Goal: Task Accomplishment & Management: Use online tool/utility

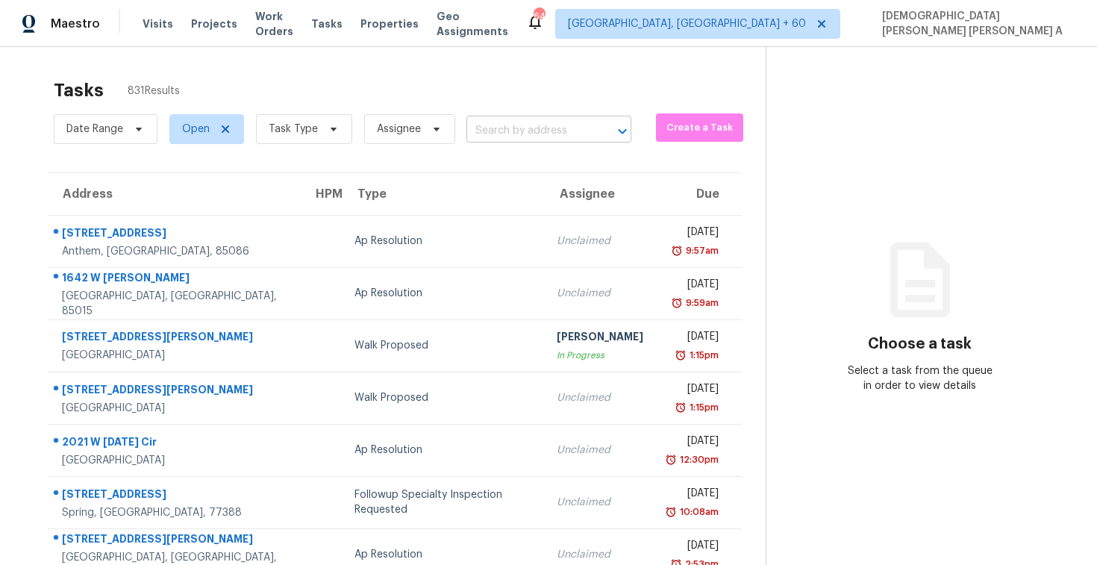
click at [522, 125] on input "text" at bounding box center [527, 130] width 123 height 23
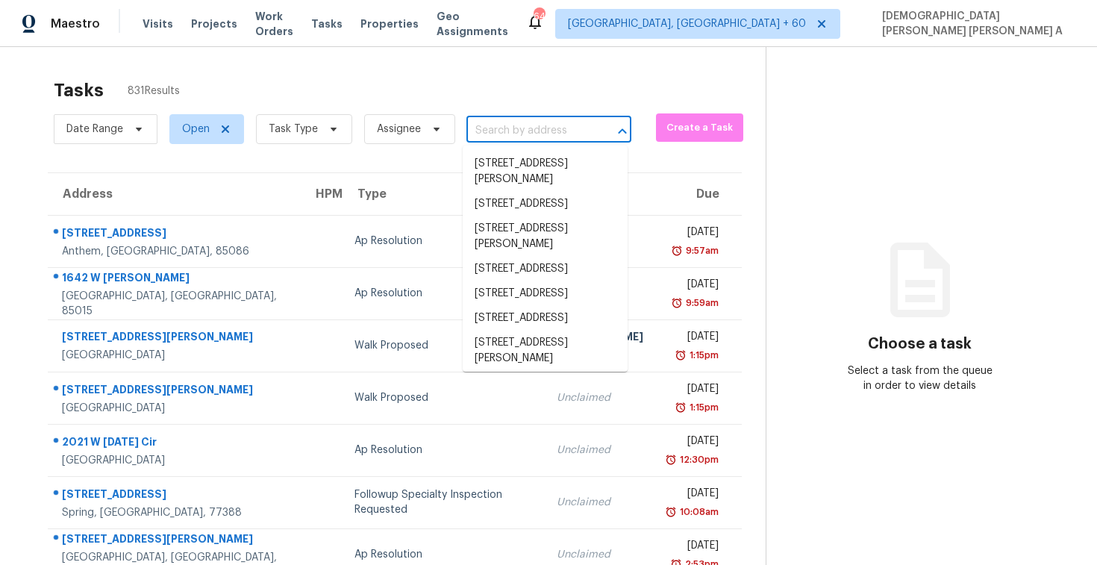
paste input "[STREET_ADDRESS]"
type input "[STREET_ADDRESS]"
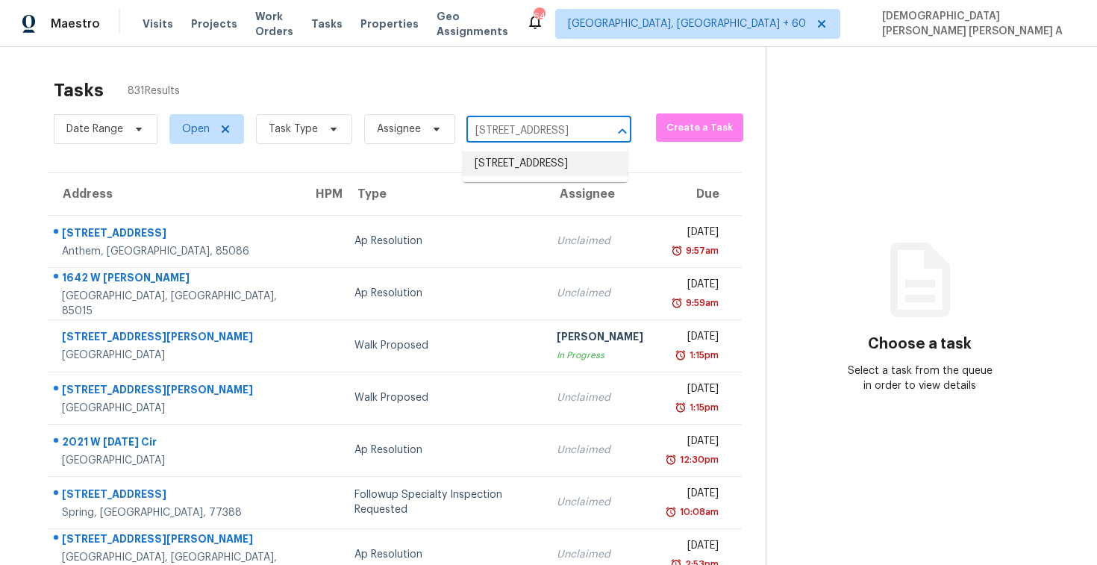
click at [545, 172] on li "[STREET_ADDRESS]" at bounding box center [545, 164] width 165 height 25
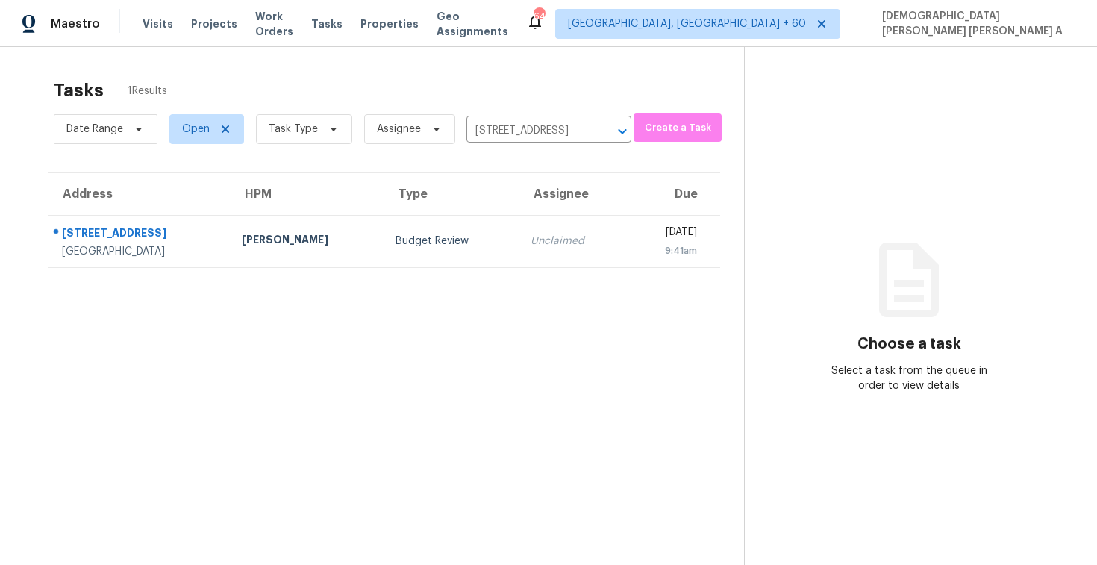
click at [519, 265] on td "Unclaimed" at bounding box center [573, 241] width 108 height 52
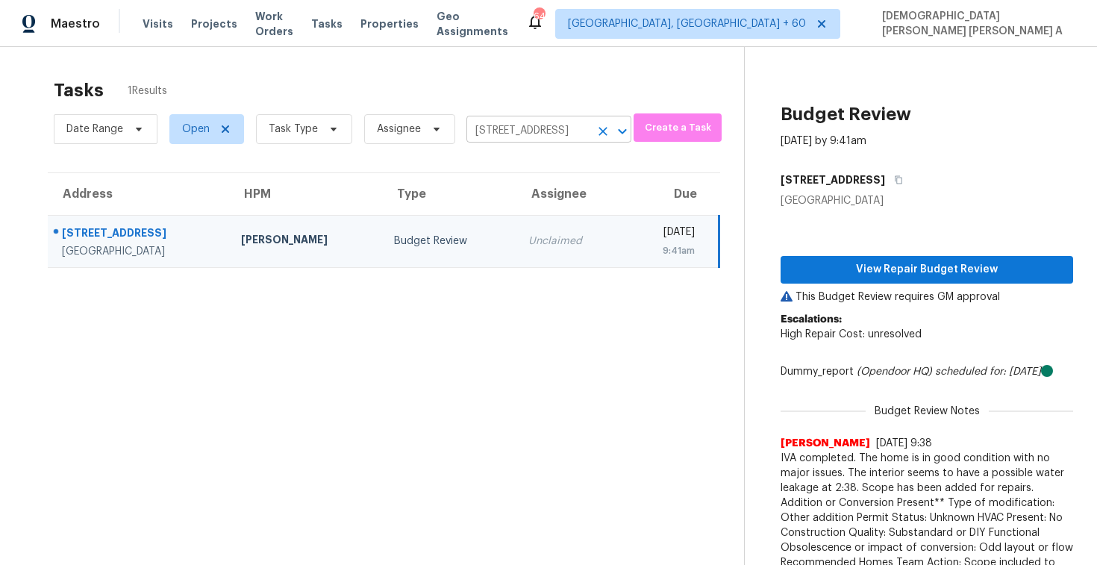
click at [598, 131] on icon "Clear" at bounding box center [603, 131] width 15 height 15
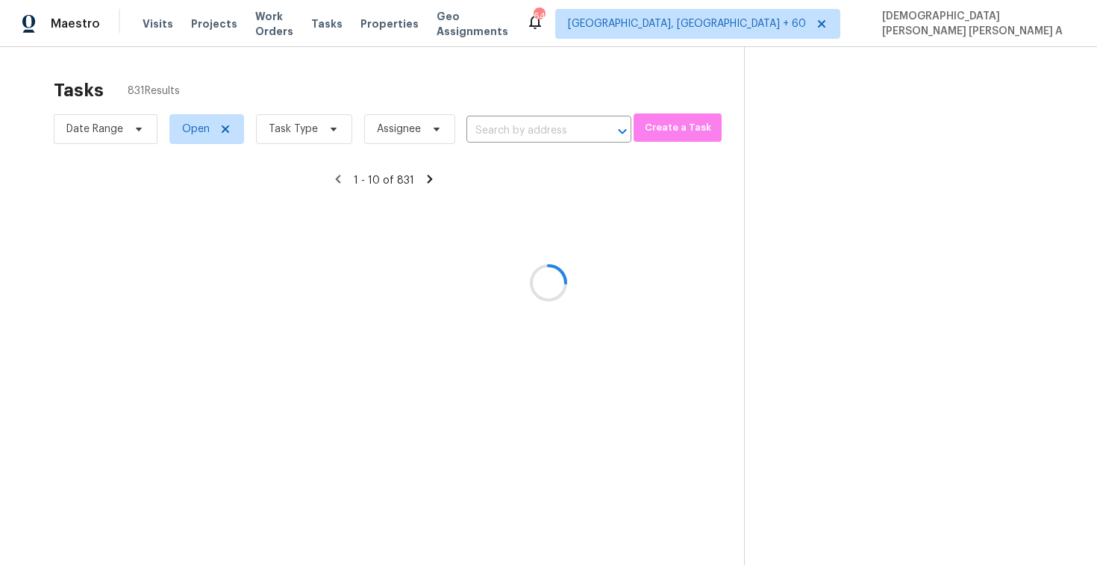
click at [539, 103] on div at bounding box center [548, 282] width 1097 height 565
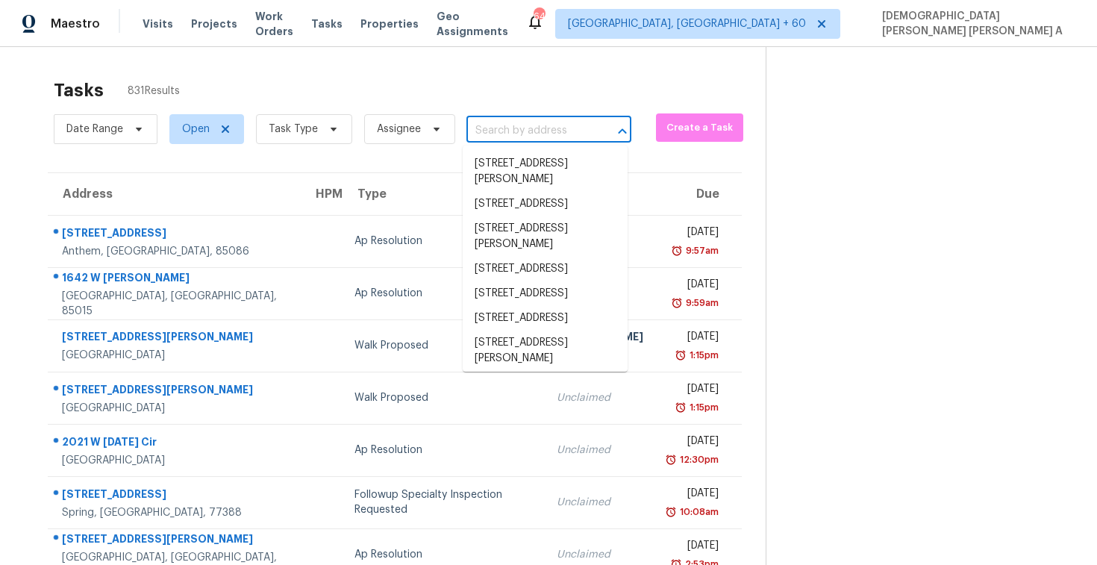
click at [518, 131] on input "text" at bounding box center [527, 130] width 123 height 23
paste input "[STREET_ADDRESS]"
type input "[STREET_ADDRESS]"
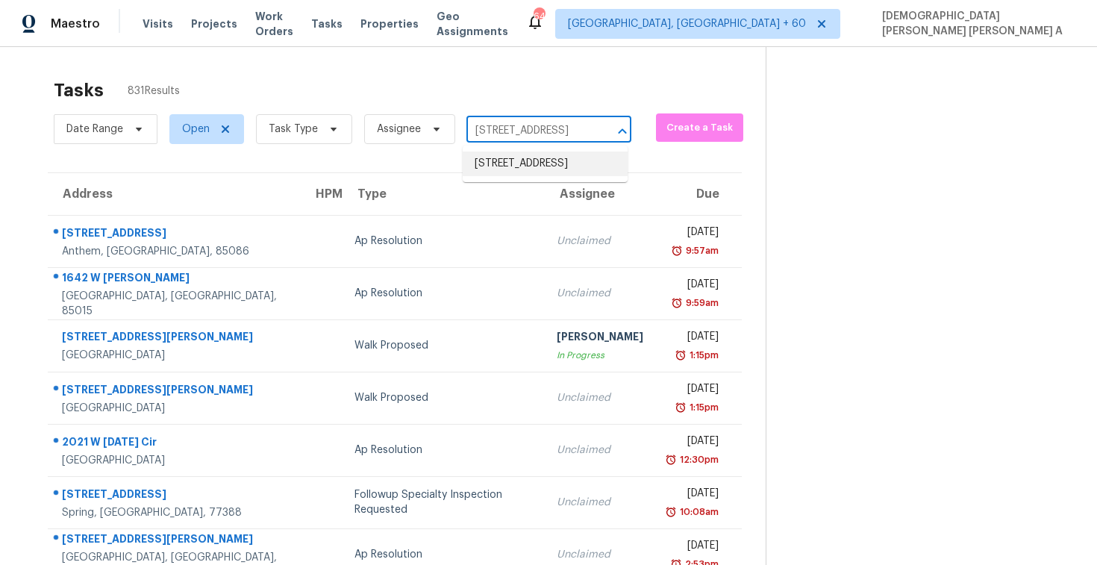
click at [550, 171] on li "[STREET_ADDRESS]" at bounding box center [545, 164] width 165 height 25
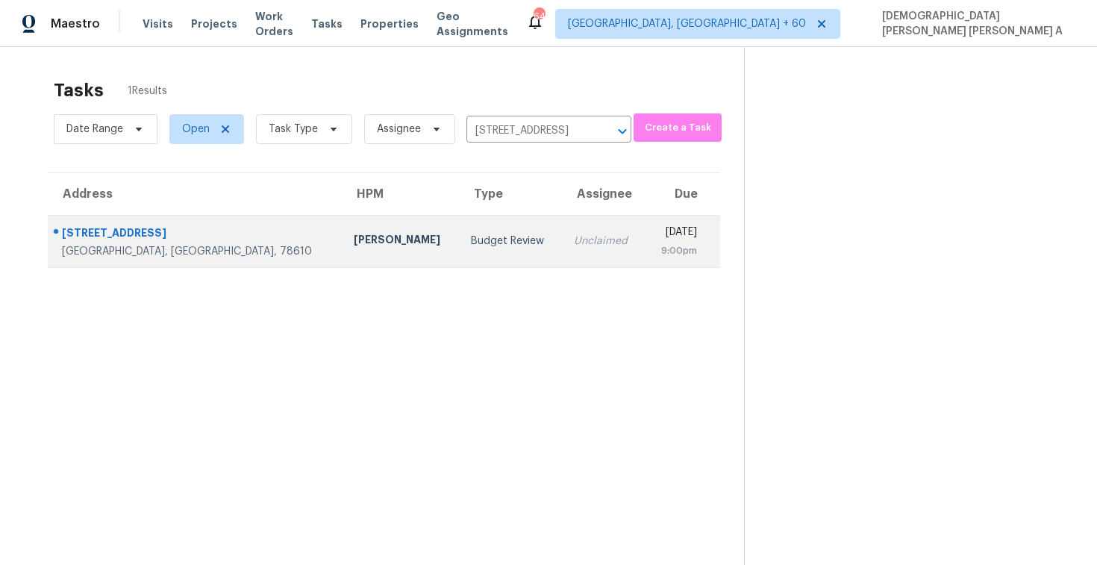
click at [645, 264] on td "[DATE] 9:00pm" at bounding box center [682, 241] width 75 height 52
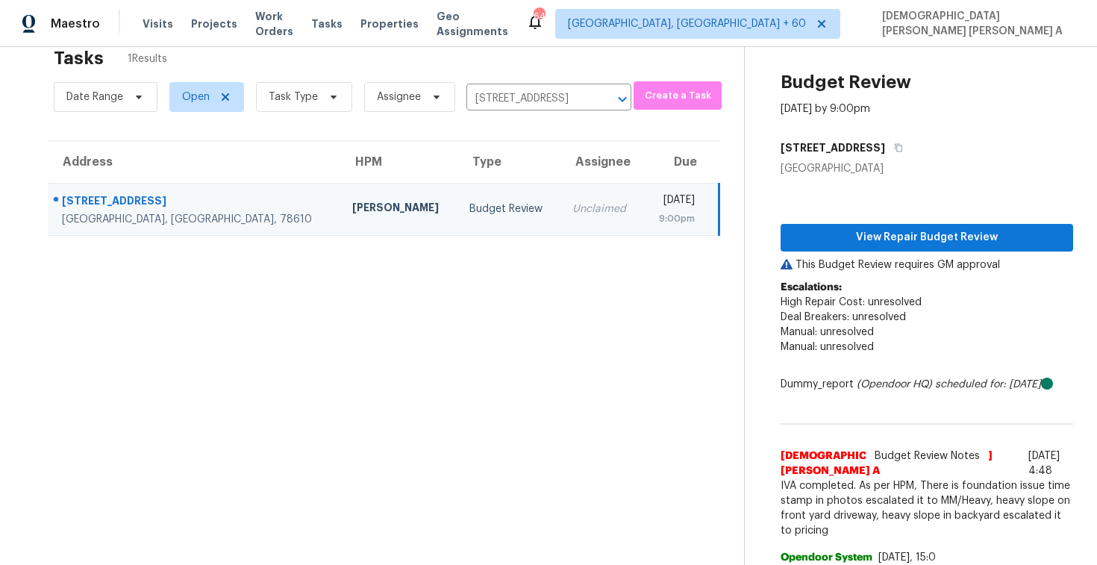
scroll to position [43, 0]
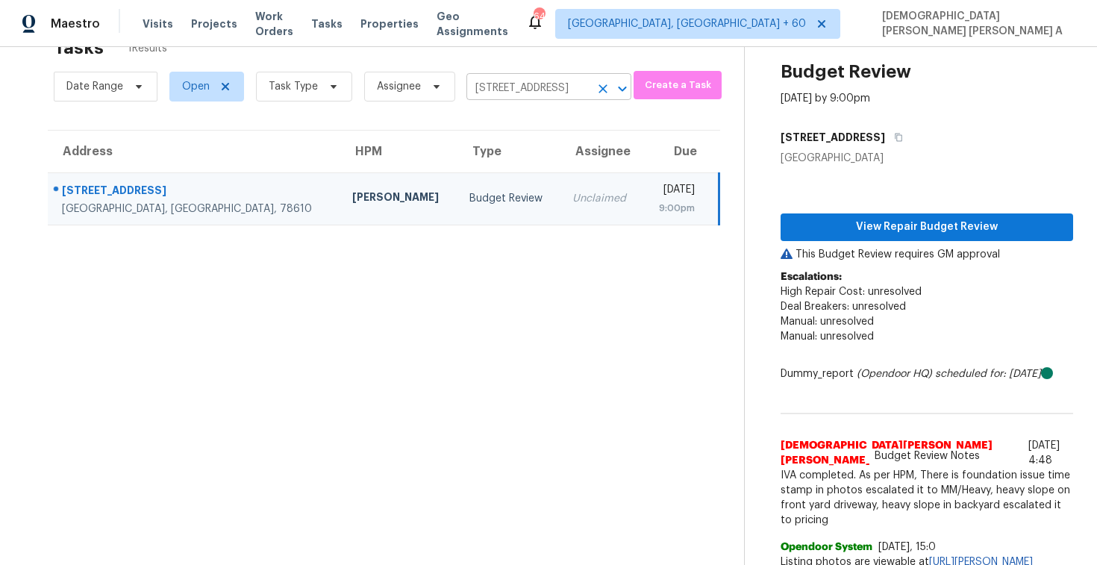
click at [557, 94] on input "[STREET_ADDRESS]" at bounding box center [527, 88] width 123 height 23
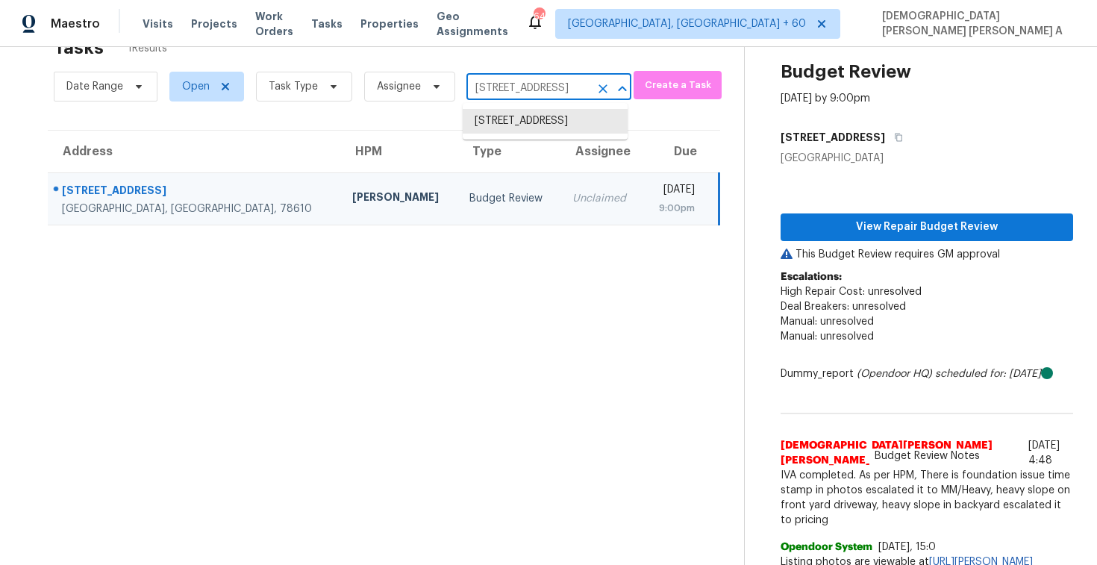
paste input "[STREET_ADDRESS][PERSON_NAME]"
type input "[STREET_ADDRESS][PERSON_NAME]"
click at [546, 123] on li "[STREET_ADDRESS][PERSON_NAME]" at bounding box center [545, 129] width 165 height 40
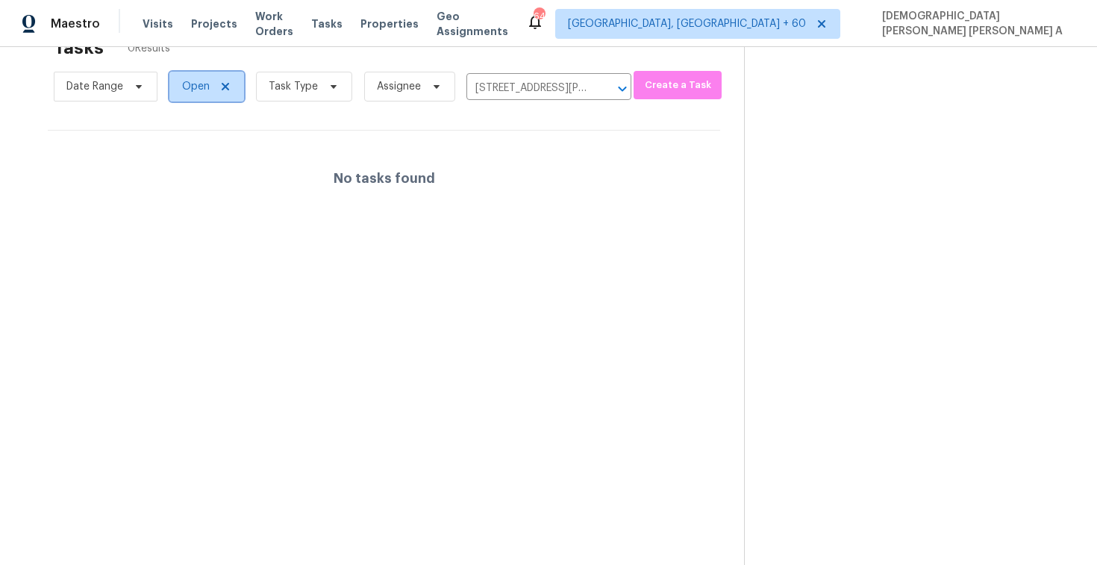
click at [190, 78] on span "Open" at bounding box center [206, 87] width 75 height 30
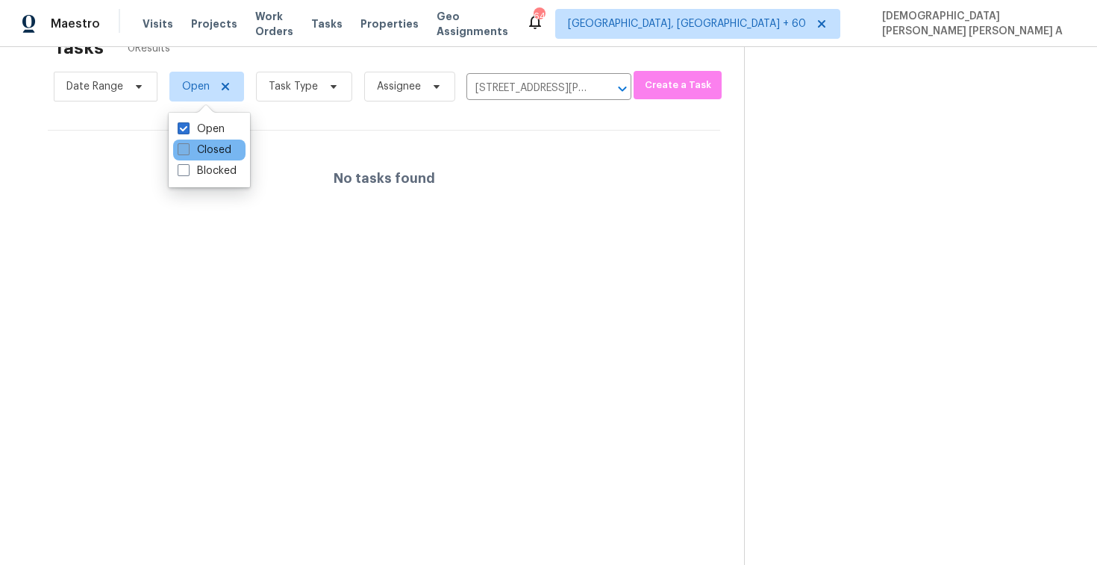
click at [193, 148] on label "Closed" at bounding box center [205, 150] width 54 height 15
click at [187, 148] on input "Closed" at bounding box center [183, 148] width 10 height 10
checkbox input "true"
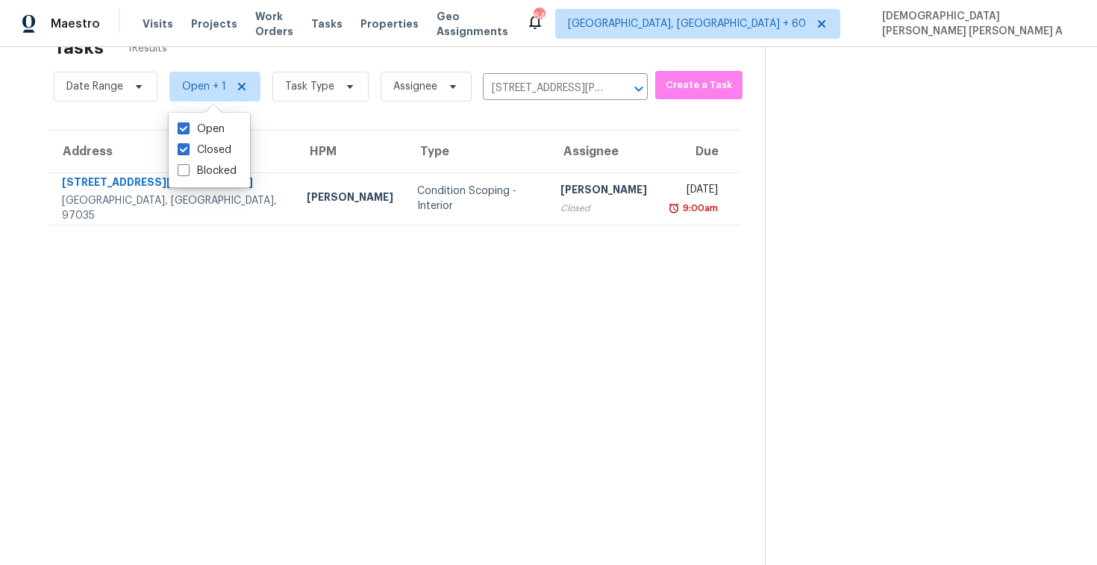
click at [405, 187] on td "Condition Scoping - Interior" at bounding box center [476, 198] width 143 height 52
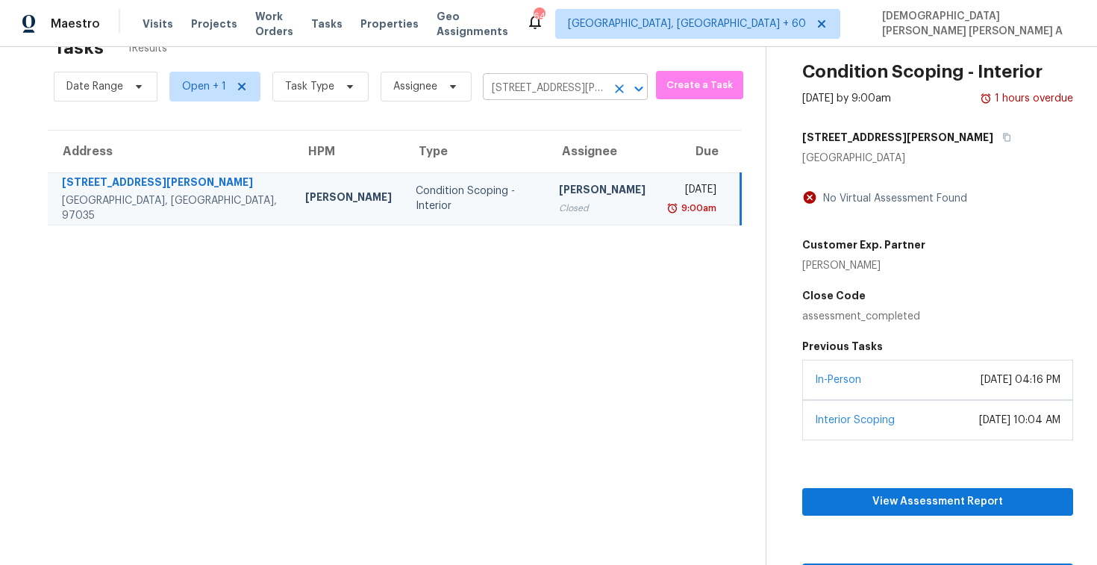
click at [559, 77] on input "[STREET_ADDRESS][PERSON_NAME]" at bounding box center [544, 88] width 123 height 23
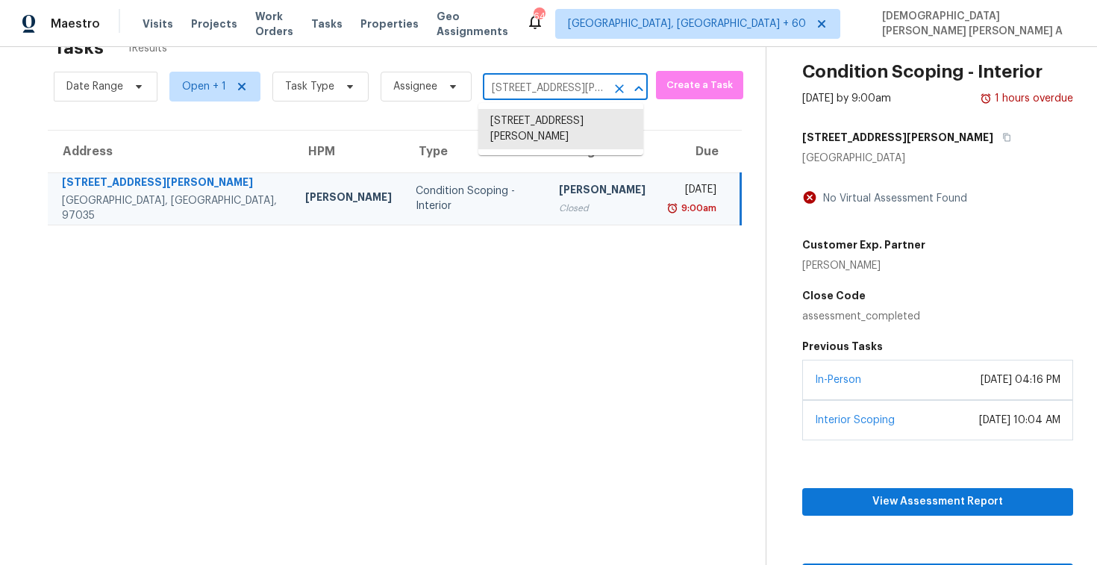
click at [559, 77] on input "[STREET_ADDRESS][PERSON_NAME]" at bounding box center [544, 88] width 123 height 23
paste input "[STREET_ADDRESS]"
type input "[STREET_ADDRESS]"
click at [562, 113] on li "[STREET_ADDRESS]" at bounding box center [560, 121] width 165 height 25
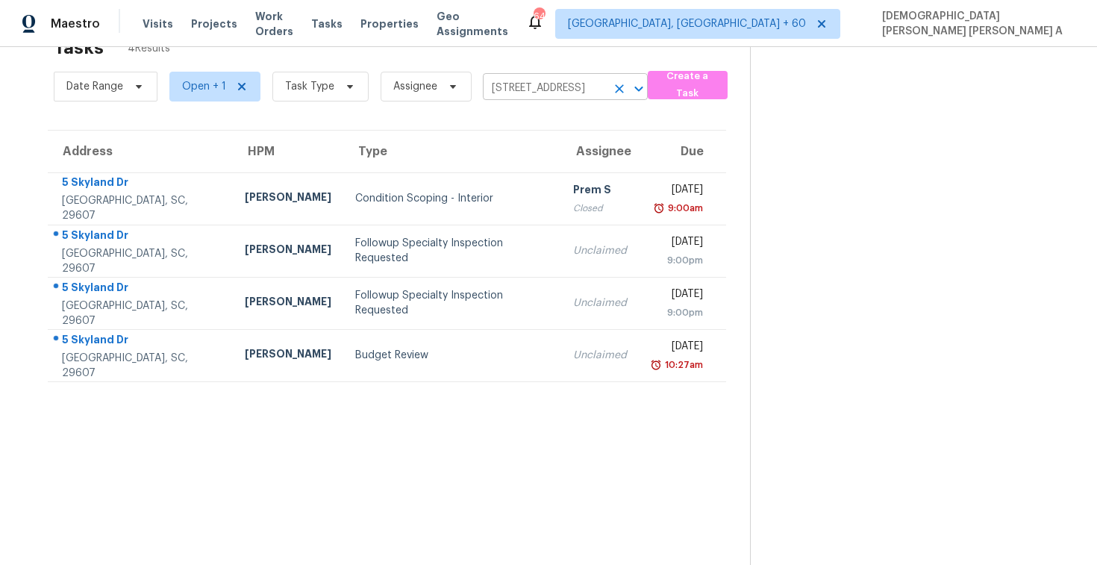
click at [528, 97] on input "[STREET_ADDRESS]" at bounding box center [544, 88] width 123 height 23
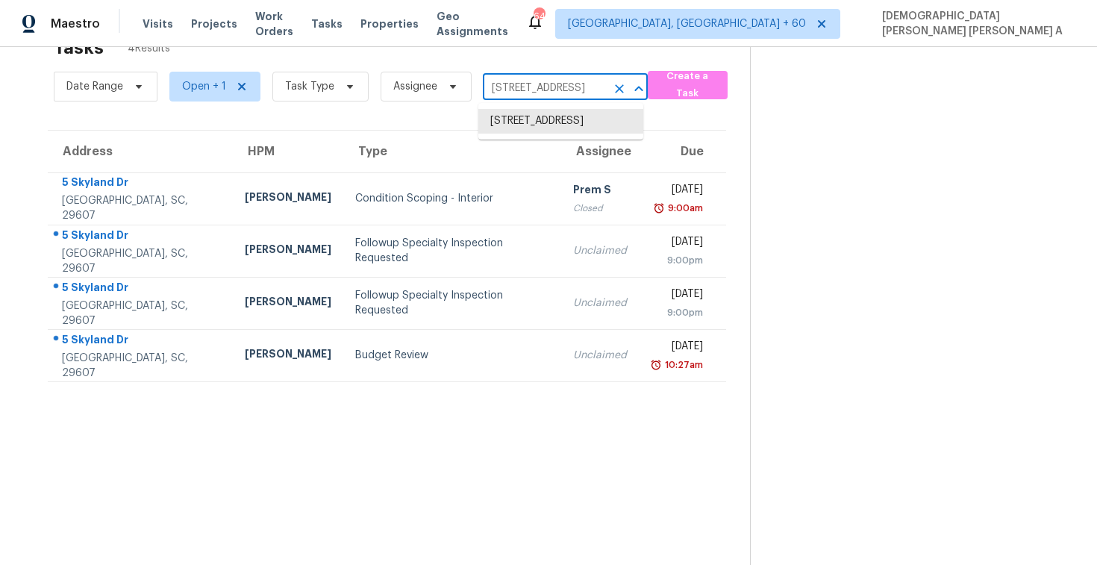
click at [528, 97] on input "[STREET_ADDRESS]" at bounding box center [544, 88] width 123 height 23
paste input "[STREET_ADDRESS][PERSON_NAME]"
type input "[STREET_ADDRESS][PERSON_NAME]"
click at [522, 110] on li "[STREET_ADDRESS][PERSON_NAME][PERSON_NAME]" at bounding box center [560, 137] width 165 height 56
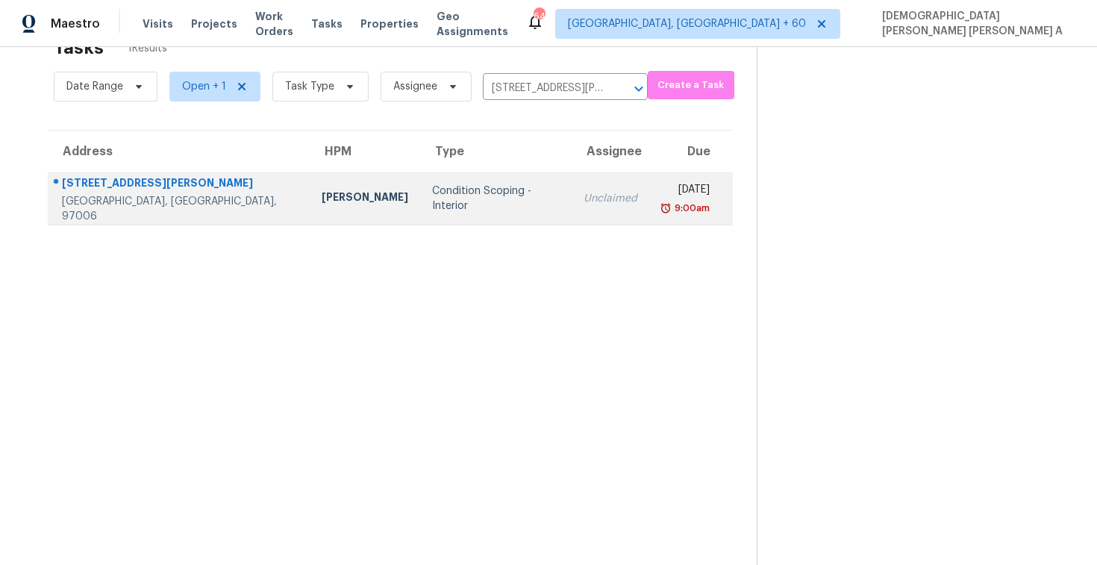
click at [584, 202] on div "Unclaimed" at bounding box center [611, 198] width 54 height 15
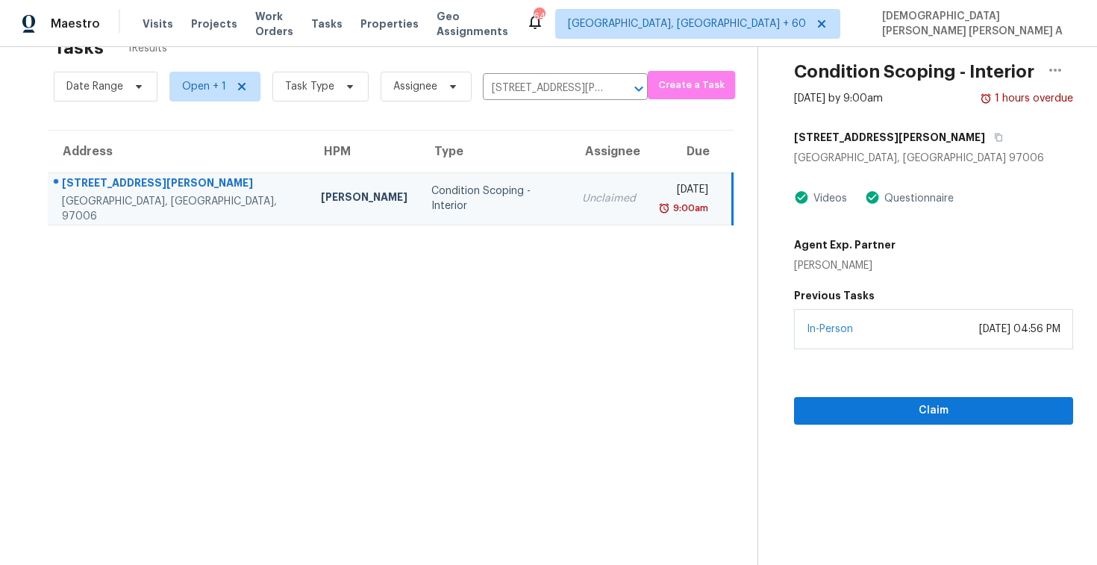
click at [887, 427] on section "Condition Scoping - Interior [DATE] by 9:00am 1 hours overdue [STREET_ADDRESS][…" at bounding box center [916, 286] width 316 height 565
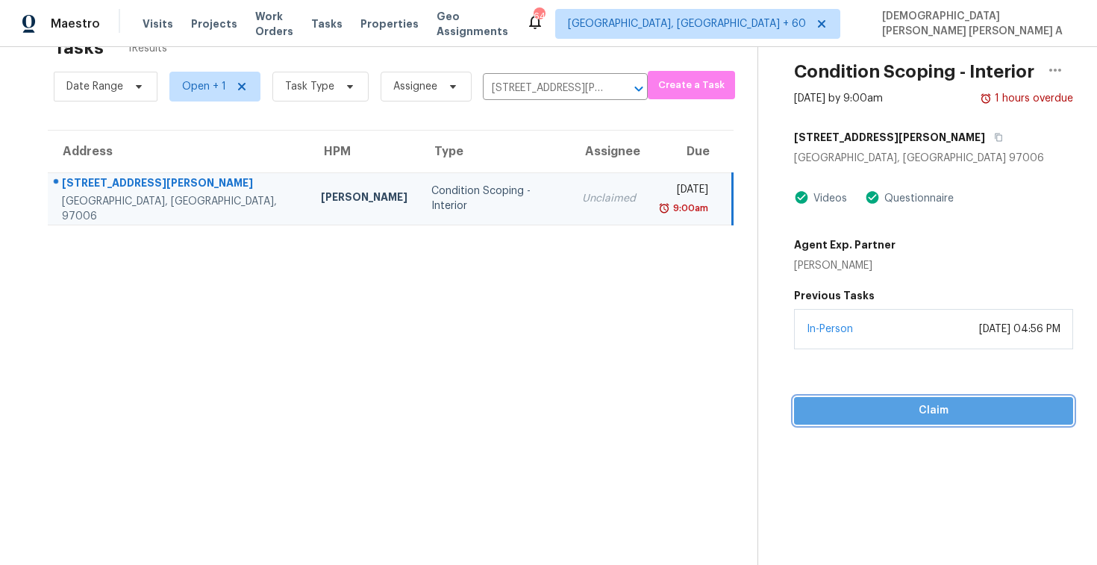
click at [834, 416] on span "Claim" at bounding box center [933, 411] width 255 height 19
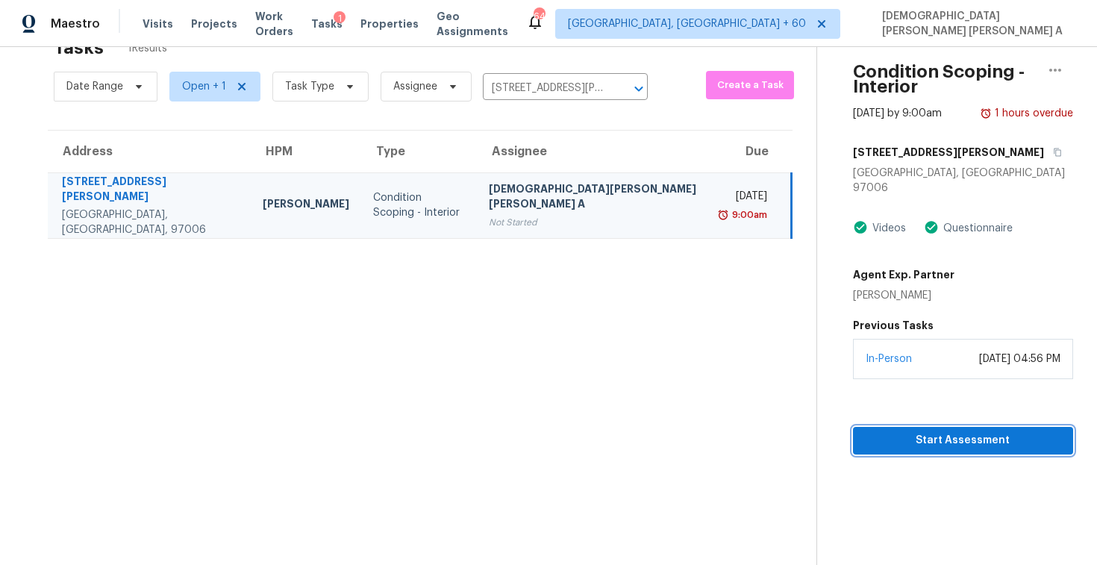
click at [871, 427] on button "Start Assessment" at bounding box center [963, 441] width 220 height 28
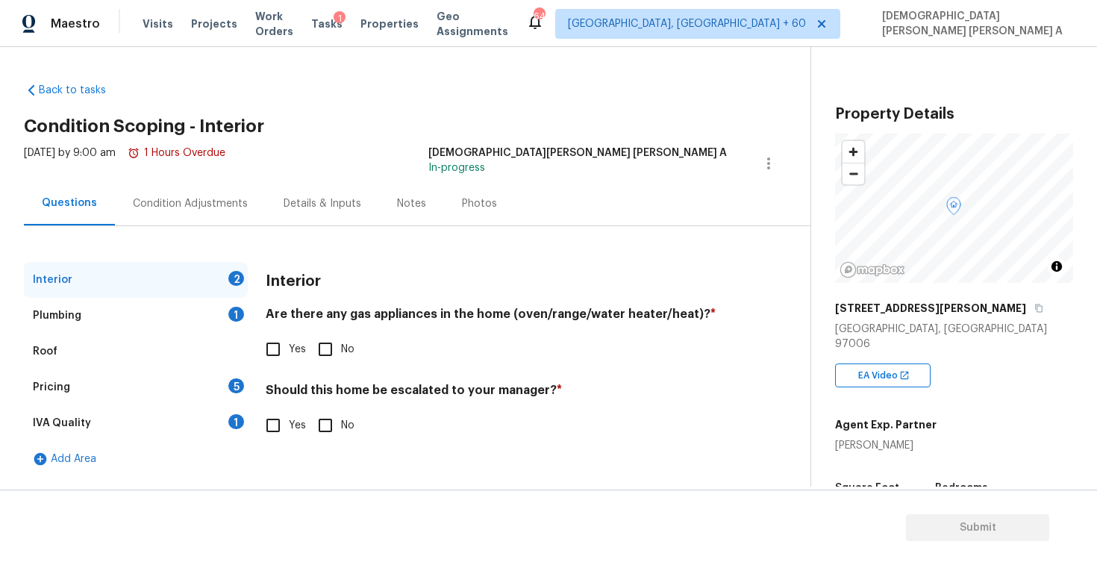
click at [384, 126] on h2 "Condition Scoping - Interior" at bounding box center [417, 126] width 787 height 15
click at [387, 105] on div "Back to tasks Condition Scoping - Interior [DATE] by 9:00 am 1 Hours Overdue [P…" at bounding box center [417, 276] width 787 height 410
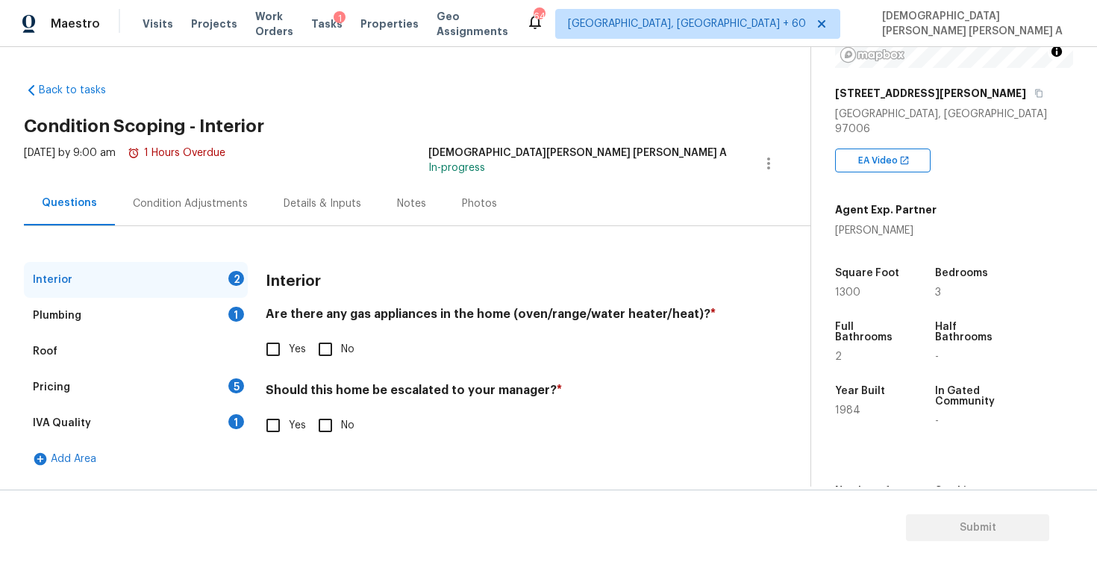
click at [272, 358] on input "Yes" at bounding box center [272, 349] width 31 height 31
checkbox input "true"
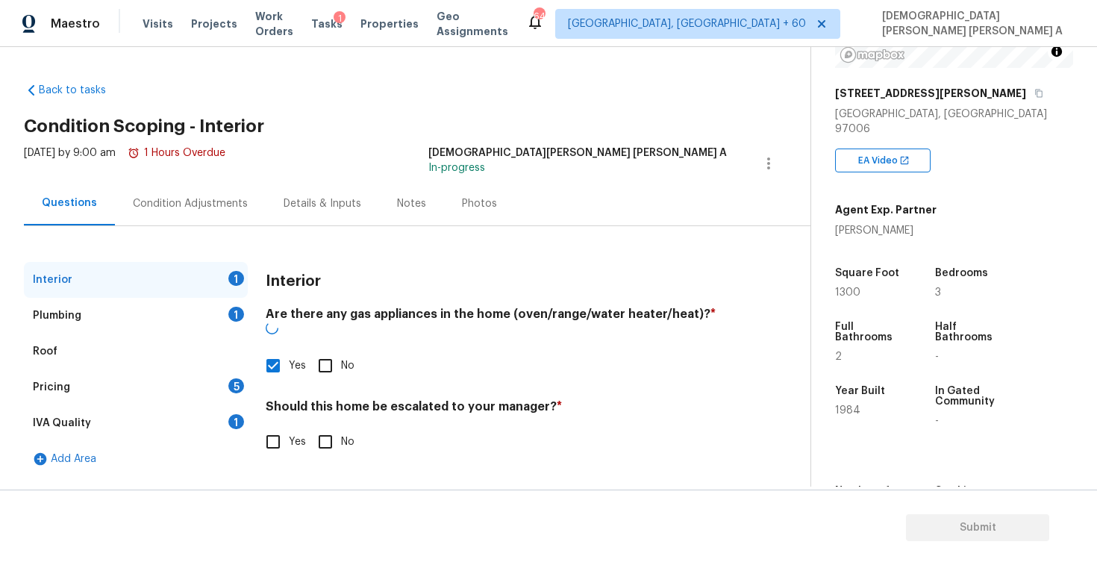
click at [272, 431] on input "Yes" at bounding box center [272, 441] width 31 height 31
checkbox input "true"
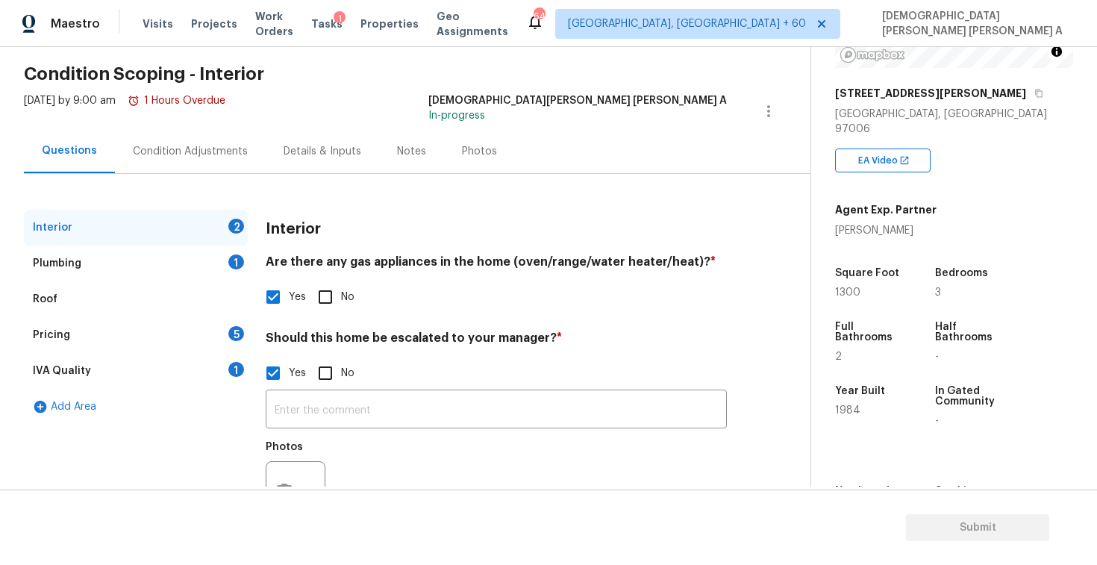
scroll to position [99, 0]
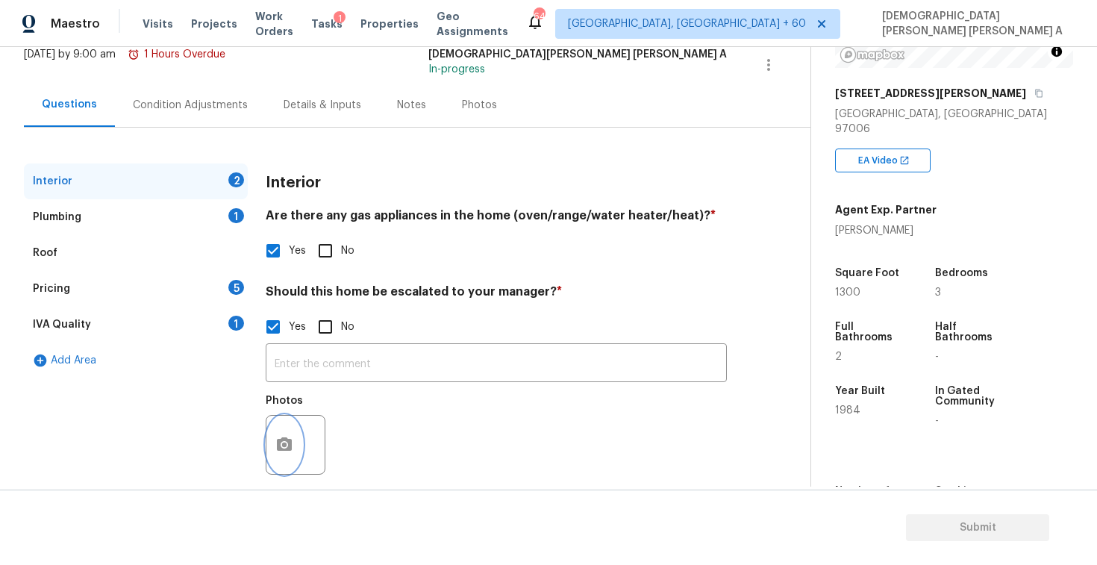
click at [277, 440] on icon "button" at bounding box center [284, 443] width 15 height 13
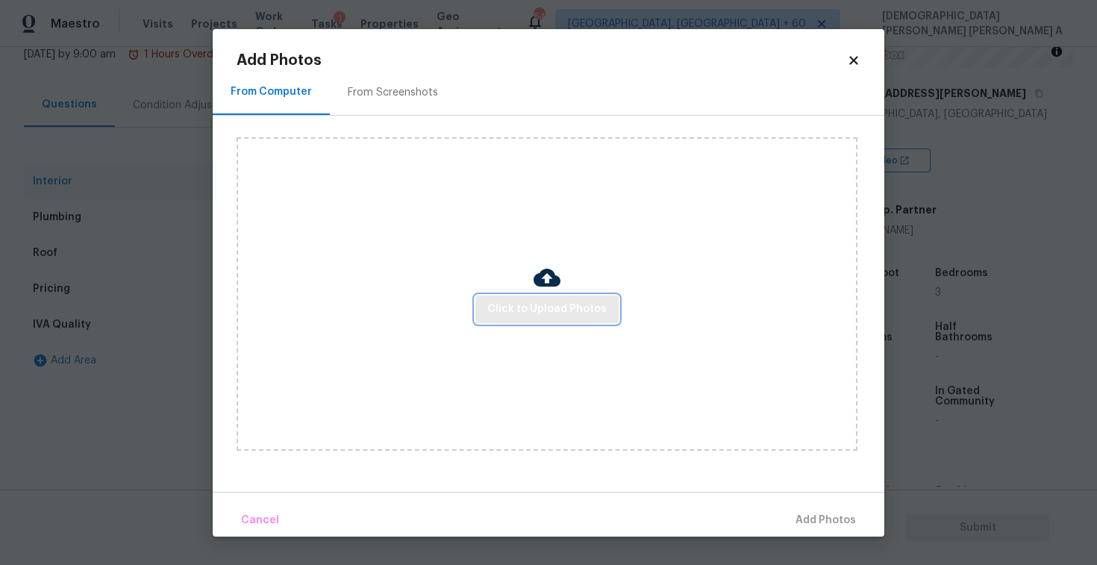
click at [550, 309] on span "Click to Upload Photos" at bounding box center [546, 309] width 119 height 19
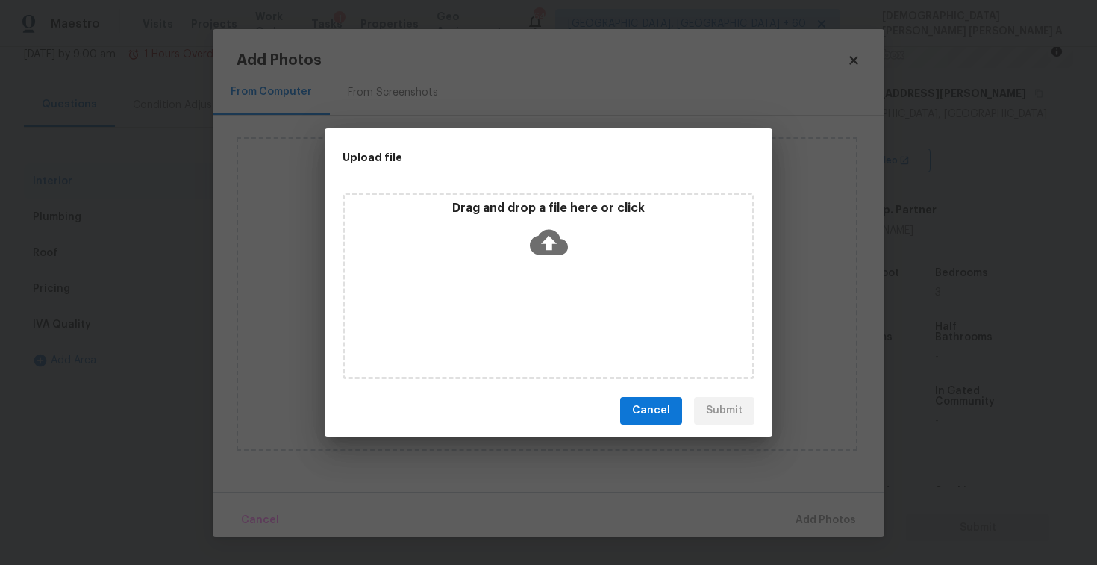
click at [531, 181] on div "Upload file" at bounding box center [515, 157] width 381 height 58
click at [541, 271] on div "Drag and drop a file here or click" at bounding box center [549, 286] width 412 height 187
